Goal: Task Accomplishment & Management: Complete application form

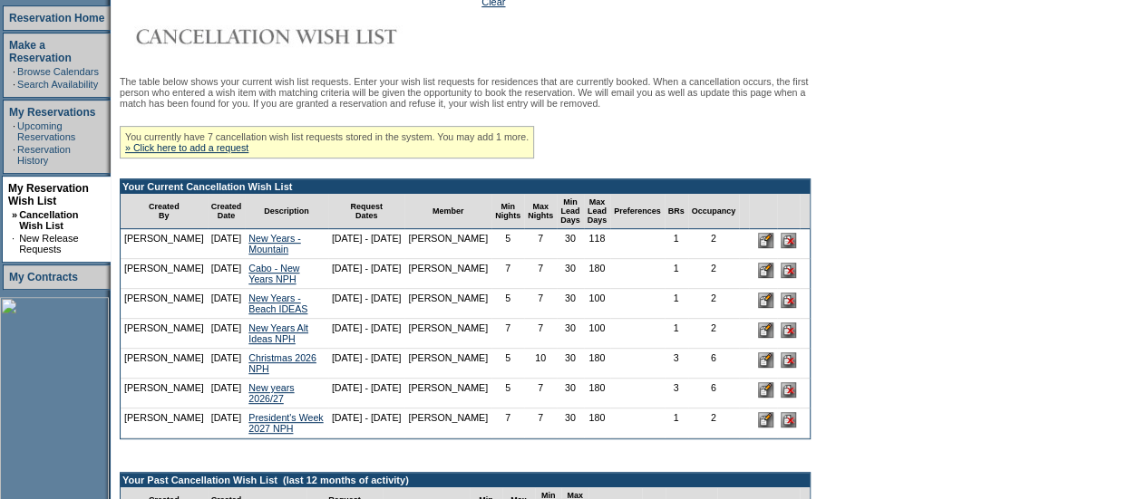
scroll to position [266, 0]
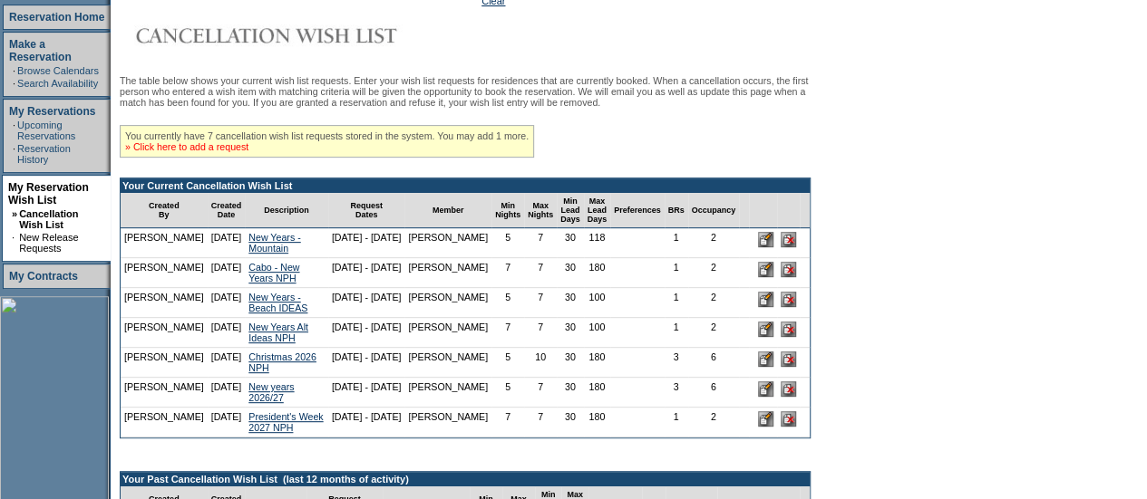
click at [198, 152] on link "» Click here to add a request" at bounding box center [186, 146] width 123 height 11
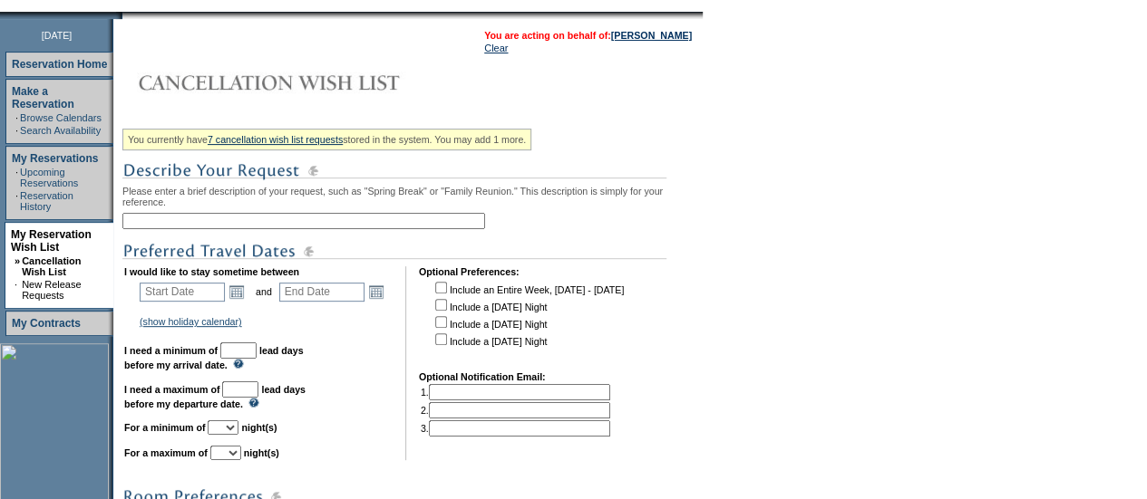
scroll to position [236, 0]
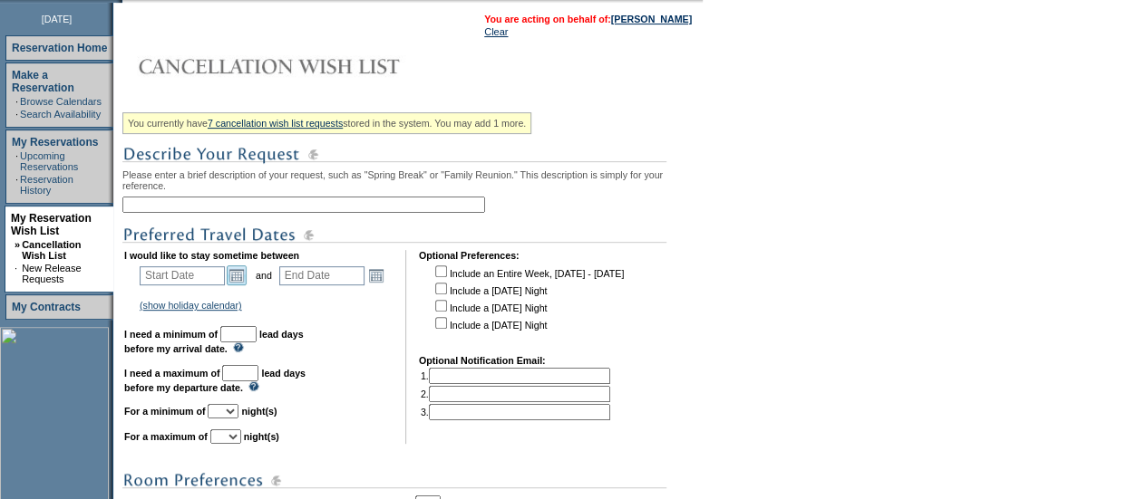
click at [239, 282] on link "Open the calendar popup." at bounding box center [237, 276] width 20 height 20
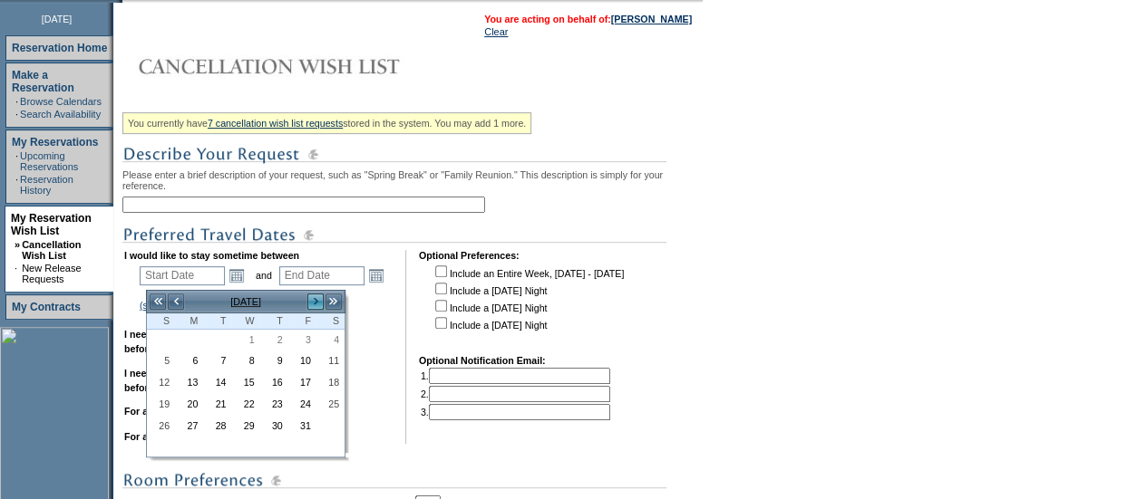
click at [318, 302] on link ">" at bounding box center [315, 302] width 18 height 18
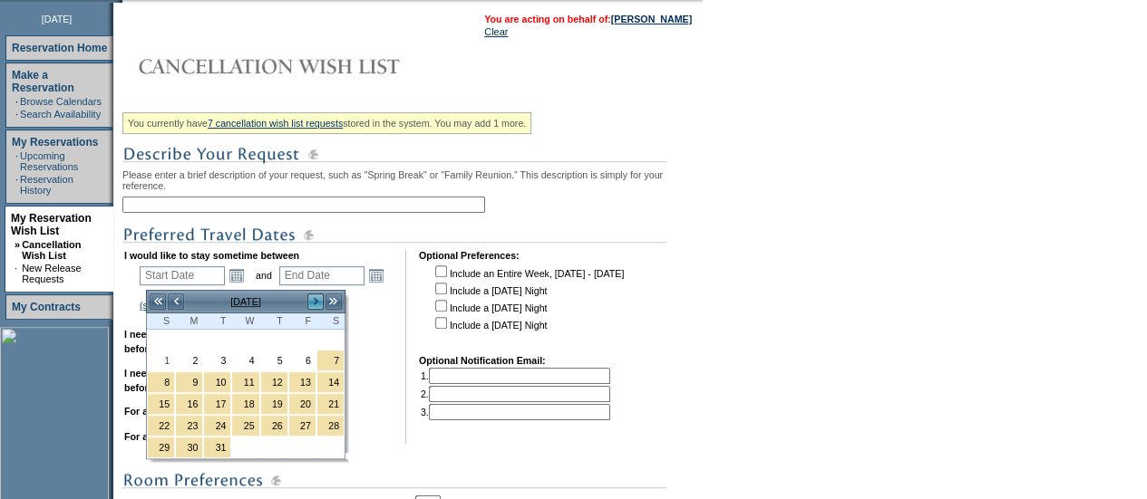
click at [318, 302] on link ">" at bounding box center [315, 302] width 18 height 18
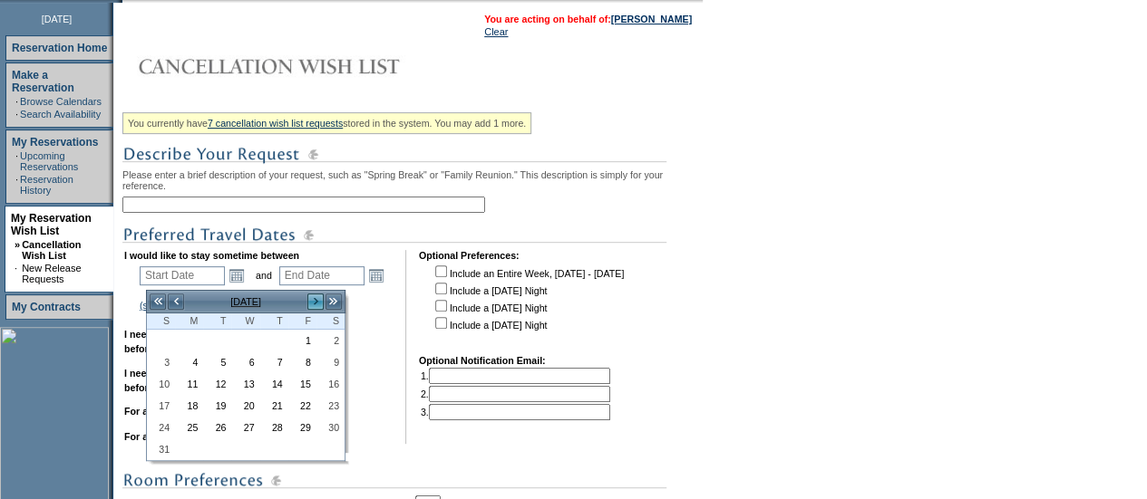
click at [318, 302] on link ">" at bounding box center [315, 302] width 18 height 18
drag, startPoint x: 540, startPoint y: 271, endPoint x: 644, endPoint y: 21, distance: 271.0
click at [644, 21] on link "[PERSON_NAME]" at bounding box center [651, 19] width 81 height 11
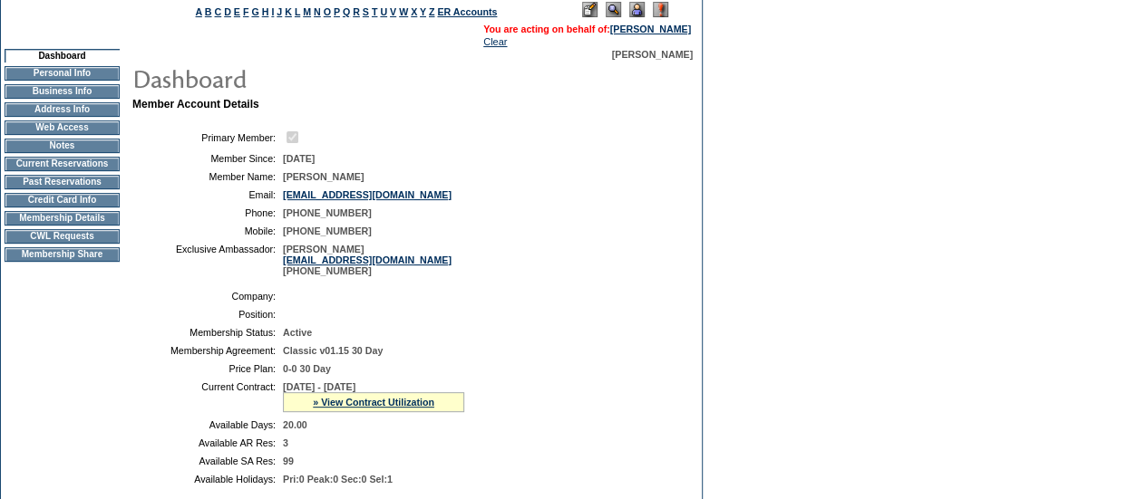
scroll to position [65, 0]
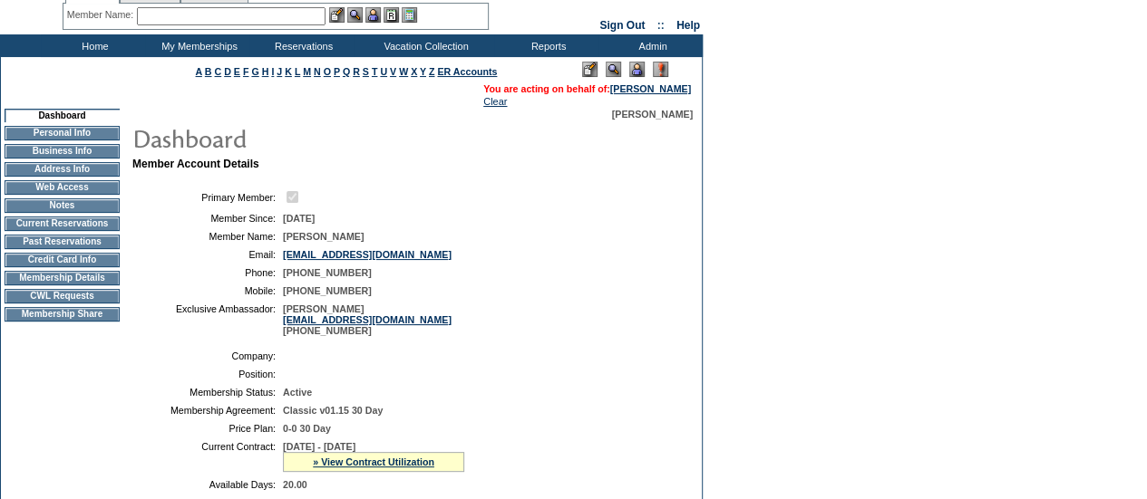
click at [26, 304] on td "CWL Requests" at bounding box center [62, 296] width 115 height 15
